Goal: Navigation & Orientation: Understand site structure

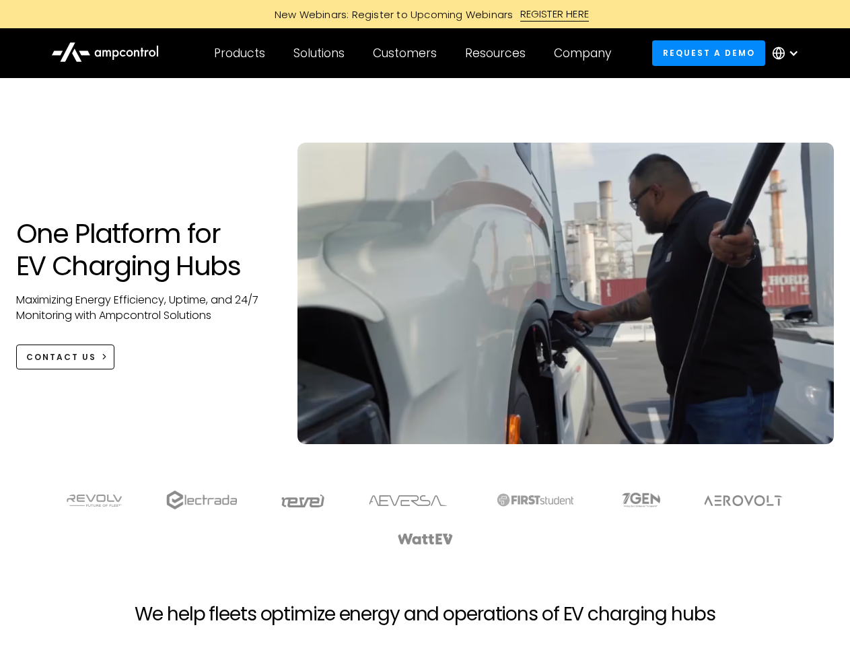
click at [414, 53] on div "Customers" at bounding box center [405, 53] width 64 height 15
click at [239, 53] on div "Products" at bounding box center [239, 53] width 51 height 15
click at [320, 53] on div "Solutions" at bounding box center [318, 53] width 51 height 15
click at [407, 53] on div "Customers" at bounding box center [405, 53] width 64 height 15
click at [498, 53] on div "Resources" at bounding box center [495, 53] width 61 height 15
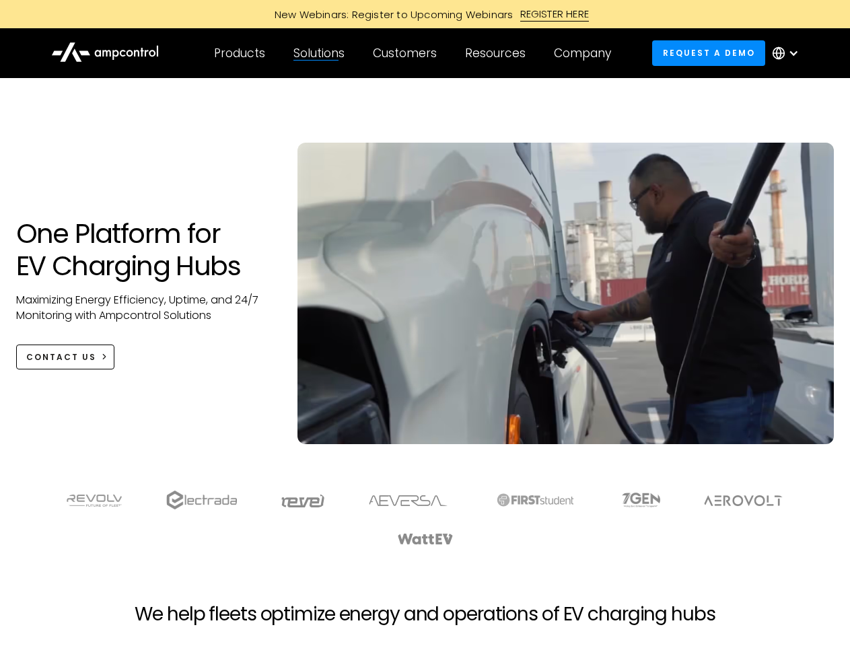
click at [587, 53] on div "Company" at bounding box center [582, 53] width 57 height 15
click at [789, 53] on div at bounding box center [793, 53] width 11 height 11
